Goal: Connect with others: Connect with others

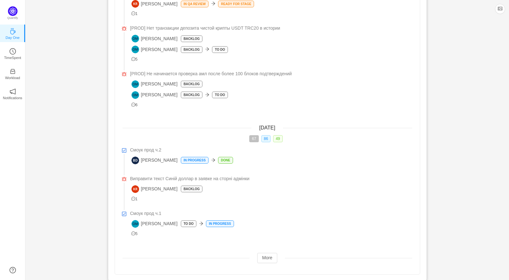
scroll to position [397, 0]
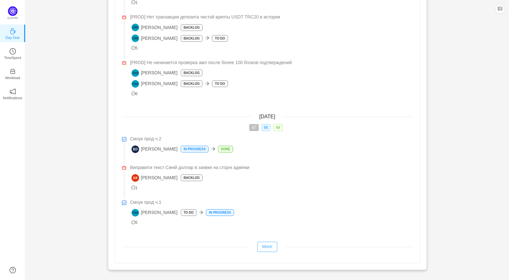
click at [270, 248] on button "More" at bounding box center [267, 246] width 20 height 10
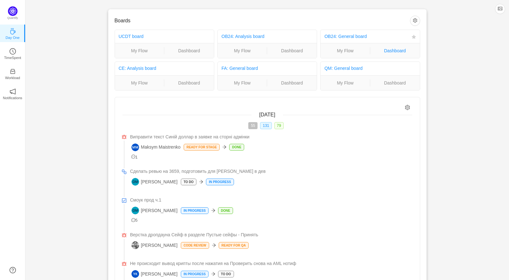
scroll to position [0, 0]
click at [416, 19] on button "button" at bounding box center [415, 21] width 10 height 10
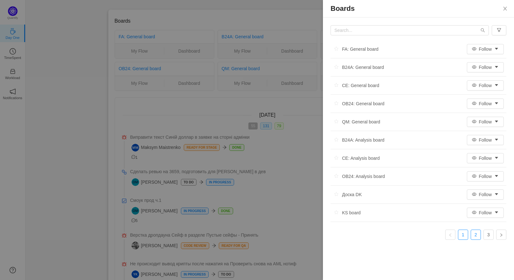
click at [478, 236] on link "2" at bounding box center [476, 235] width 10 height 10
click at [488, 236] on link "3" at bounding box center [489, 235] width 10 height 10
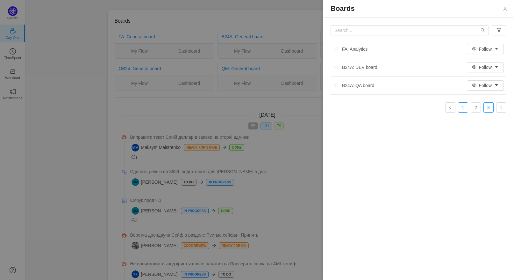
click at [462, 108] on link "1" at bounding box center [463, 108] width 10 height 10
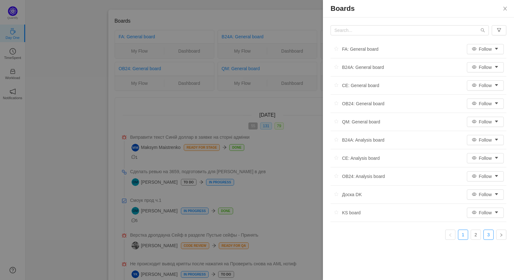
click at [486, 233] on link "3" at bounding box center [489, 235] width 10 height 10
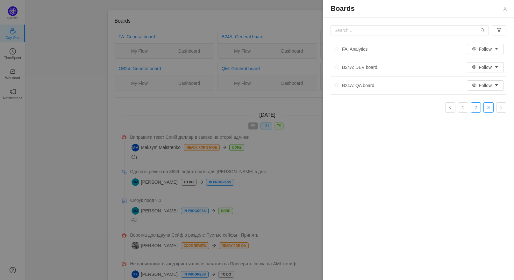
click at [478, 108] on link "2" at bounding box center [476, 108] width 10 height 10
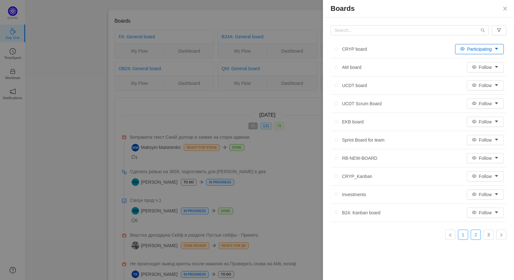
click at [464, 232] on link "1" at bounding box center [463, 235] width 10 height 10
click at [475, 233] on link "2" at bounding box center [476, 235] width 10 height 10
click at [498, 104] on button "Follow" at bounding box center [485, 103] width 37 height 10
click at [491, 116] on li "Participating" at bounding box center [486, 116] width 39 height 10
click at [313, 224] on div at bounding box center [257, 140] width 514 height 280
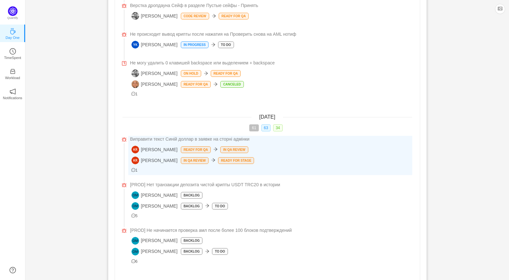
scroll to position [397, 0]
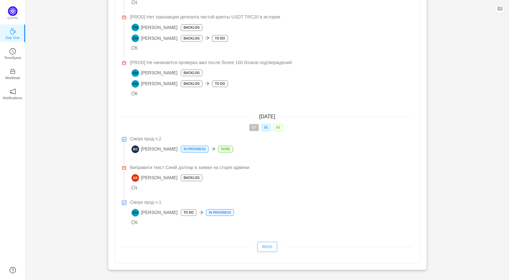
click at [272, 245] on button "More" at bounding box center [267, 246] width 20 height 10
